Goal: Navigation & Orientation: Find specific page/section

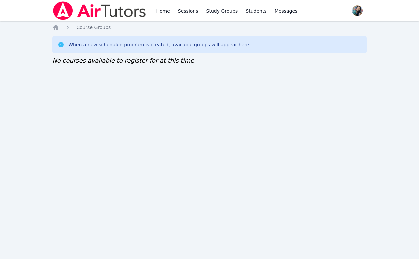
drag, startPoint x: 70, startPoint y: 68, endPoint x: 76, endPoint y: 45, distance: 23.8
click at [70, 67] on div "Home Course Groups When a new scheduled program is created, available groups wi…" at bounding box center [209, 51] width 314 height 55
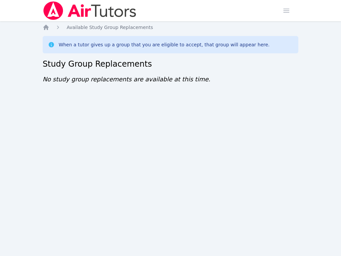
click at [172, 128] on div "Home Sessions Study Groups Students Messages Open user menu Sokha Lee Open main…" at bounding box center [170, 128] width 341 height 256
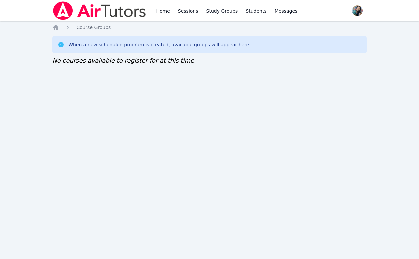
click at [64, 79] on div "Home Sessions Study Groups Students Messages Open user menu Sokha Lee Open main…" at bounding box center [209, 129] width 419 height 259
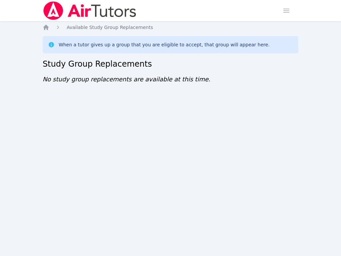
drag, startPoint x: 59, startPoint y: 98, endPoint x: 63, endPoint y: 90, distance: 8.4
click at [59, 98] on div "Home Sessions Study Groups Students Messages Open user menu Sokha Lee Open main…" at bounding box center [170, 128] width 341 height 256
